Goal: Task Accomplishment & Management: Use online tool/utility

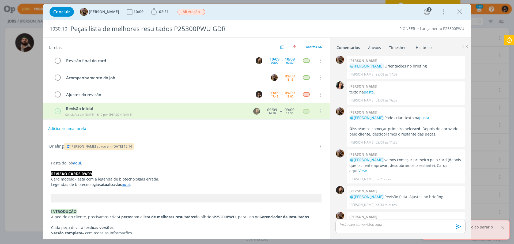
scroll to position [12, 0]
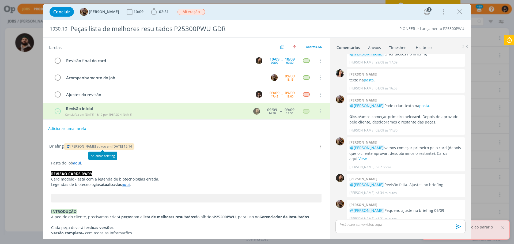
click at [68, 147] on icon "dialog" at bounding box center [68, 146] width 4 height 3
click at [459, 9] on icon "dialog" at bounding box center [460, 12] width 8 height 8
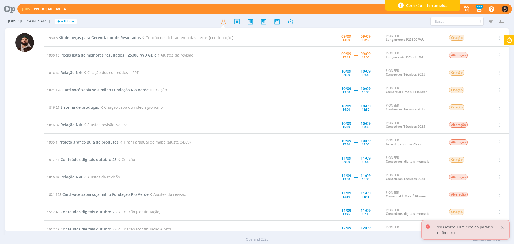
click at [509, 39] on icon at bounding box center [510, 40] width 10 height 10
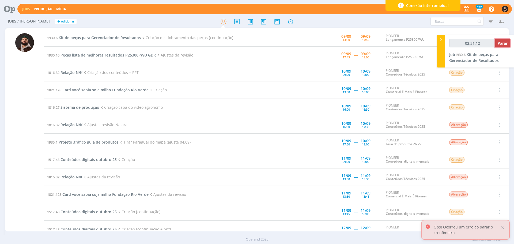
click at [505, 43] on span "Parar" at bounding box center [503, 43] width 10 height 5
click at [506, 44] on span "Parar" at bounding box center [503, 43] width 10 height 5
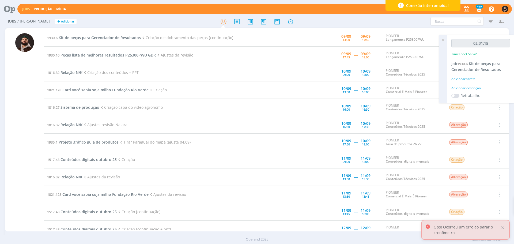
type input "02:32:00"
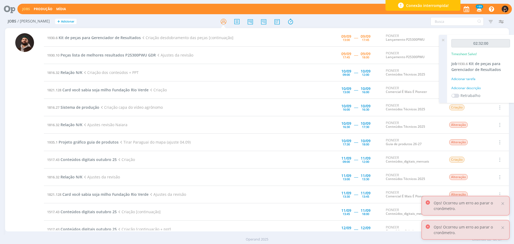
click at [444, 40] on icon at bounding box center [444, 40] width 10 height 10
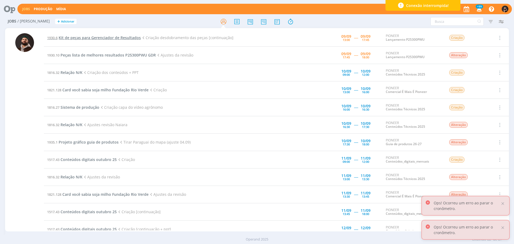
click at [122, 35] on span "Kit de peças para Gerenciador de Resultados" at bounding box center [100, 37] width 82 height 5
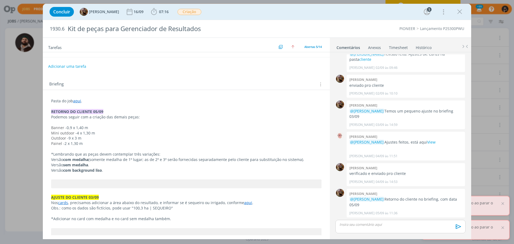
scroll to position [80, 0]
click at [460, 10] on icon "dialog" at bounding box center [460, 12] width 8 height 8
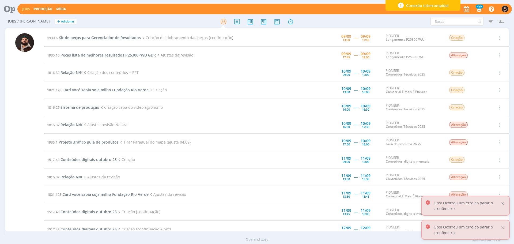
click at [504, 203] on div at bounding box center [503, 203] width 5 height 5
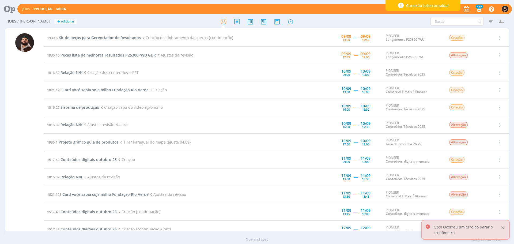
click at [503, 229] on div at bounding box center [503, 227] width 5 height 5
